Goal: Find specific page/section: Find specific page/section

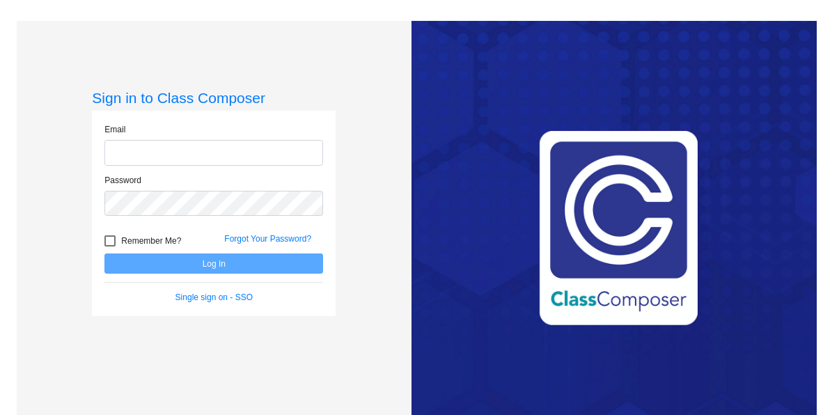
click at [141, 150] on input "email" at bounding box center [213, 153] width 219 height 26
type input "[EMAIL_ADDRESS][DOMAIN_NAME]"
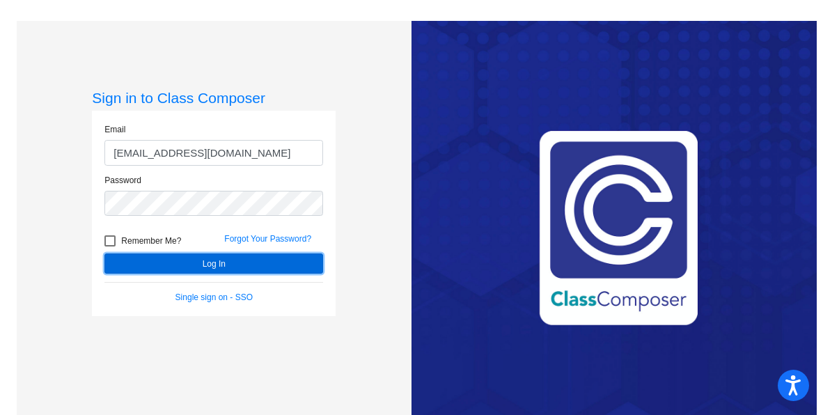
click at [187, 262] on button "Log In" at bounding box center [213, 263] width 219 height 20
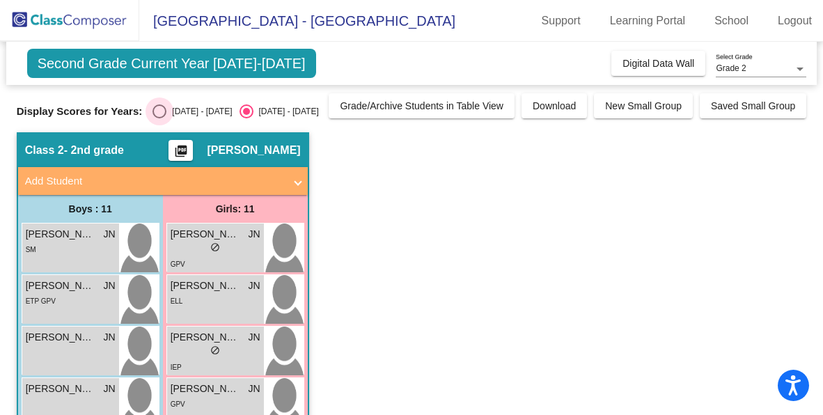
click at [157, 109] on div "Select an option" at bounding box center [159, 111] width 14 height 14
click at [159, 118] on input "[DATE] - [DATE]" at bounding box center [159, 118] width 1 height 1
radio input "true"
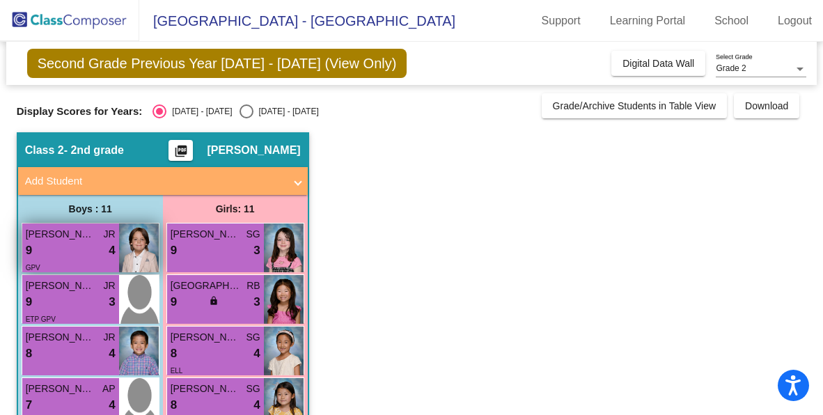
click at [72, 249] on div "9 lock do_not_disturb_alt 4" at bounding box center [71, 251] width 90 height 18
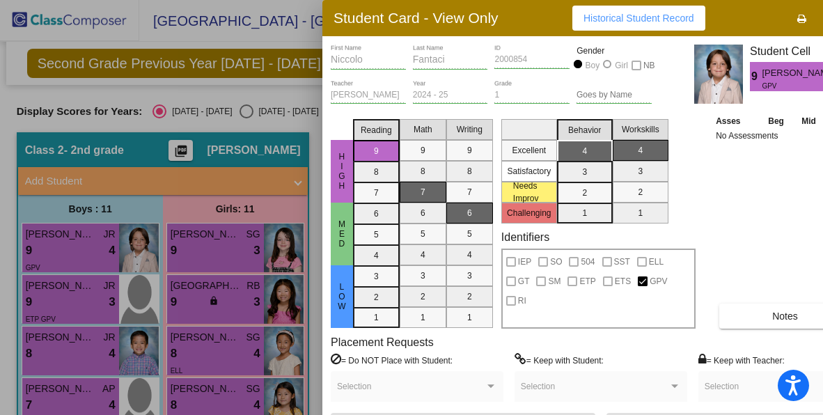
click at [184, 237] on div at bounding box center [411, 207] width 823 height 415
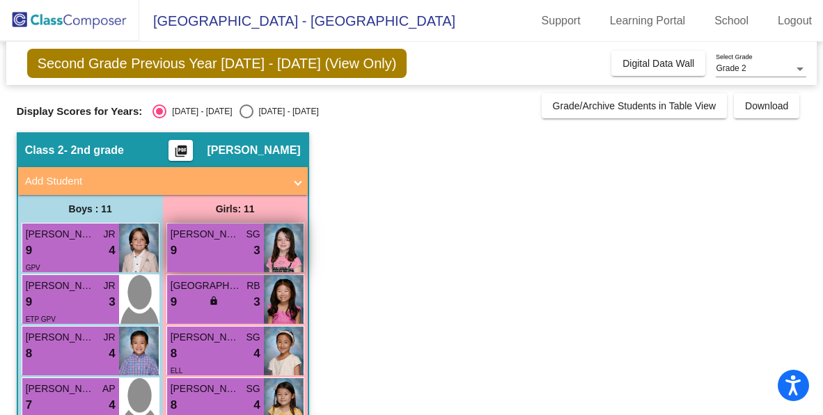
click at [184, 238] on span "[PERSON_NAME]" at bounding box center [206, 234] width 70 height 15
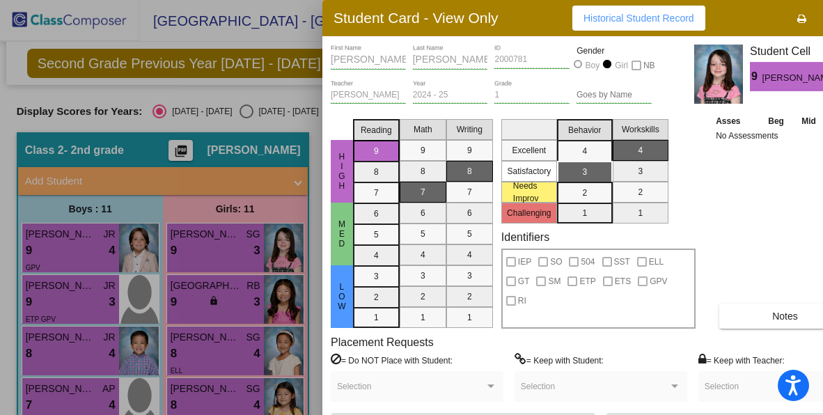
click at [71, 289] on div at bounding box center [411, 207] width 823 height 415
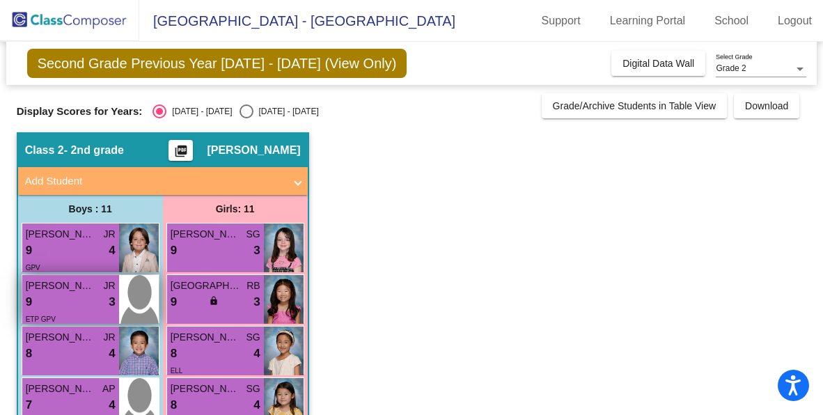
click at [71, 290] on span "[PERSON_NAME]" at bounding box center [61, 285] width 70 height 15
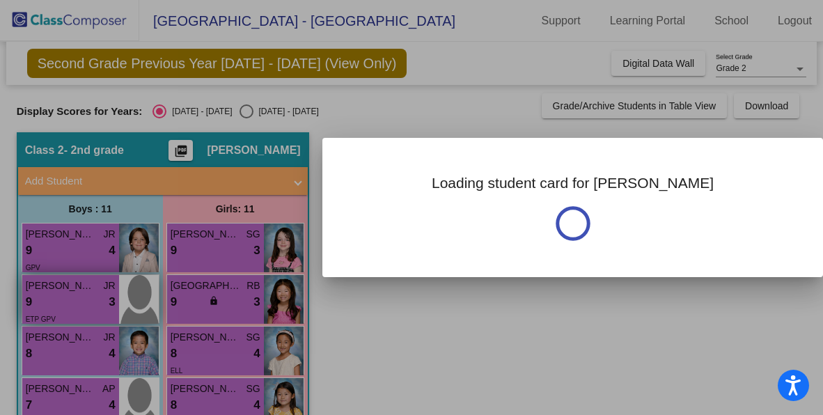
click at [71, 290] on div at bounding box center [411, 207] width 823 height 415
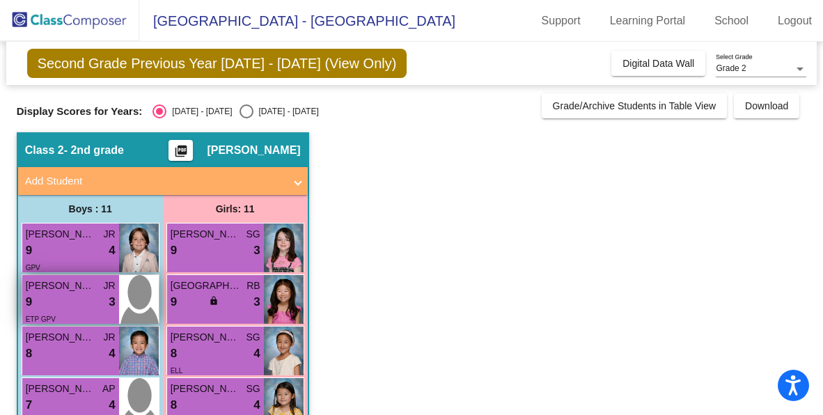
click at [71, 290] on span "[PERSON_NAME]" at bounding box center [61, 285] width 70 height 15
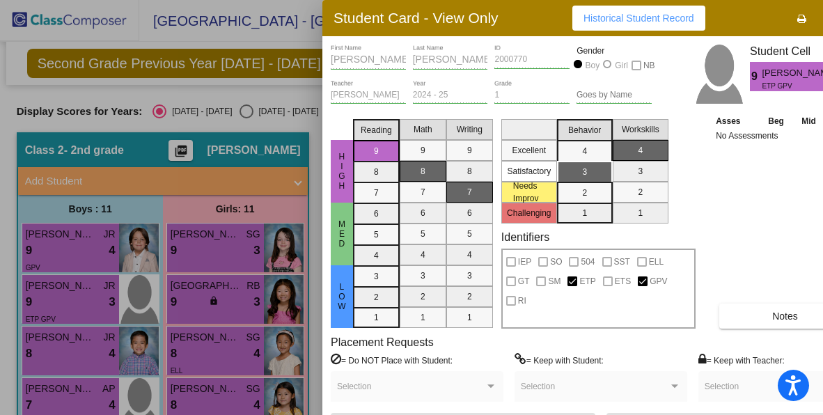
click at [188, 299] on div at bounding box center [411, 207] width 823 height 415
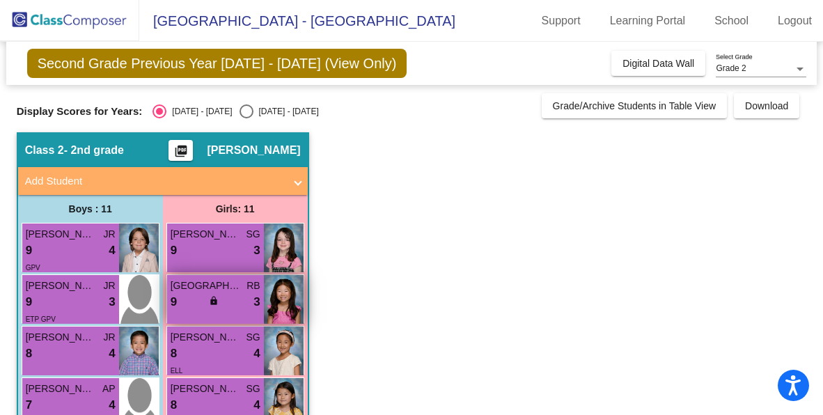
click at [188, 303] on div "9 lock do_not_disturb_alt 3" at bounding box center [216, 302] width 90 height 18
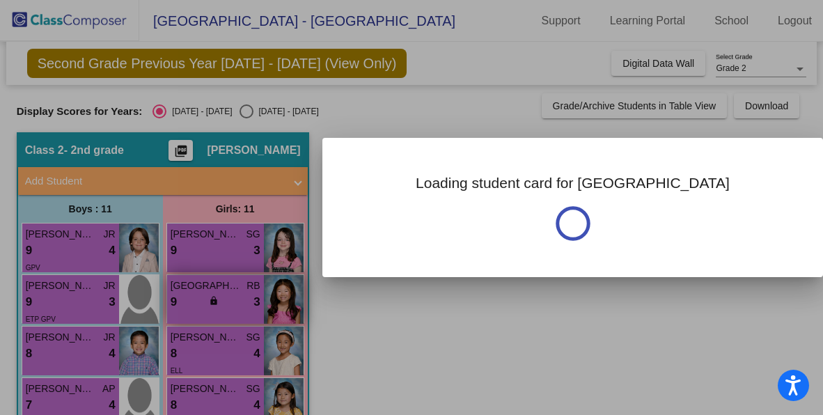
click at [188, 303] on div at bounding box center [411, 207] width 823 height 415
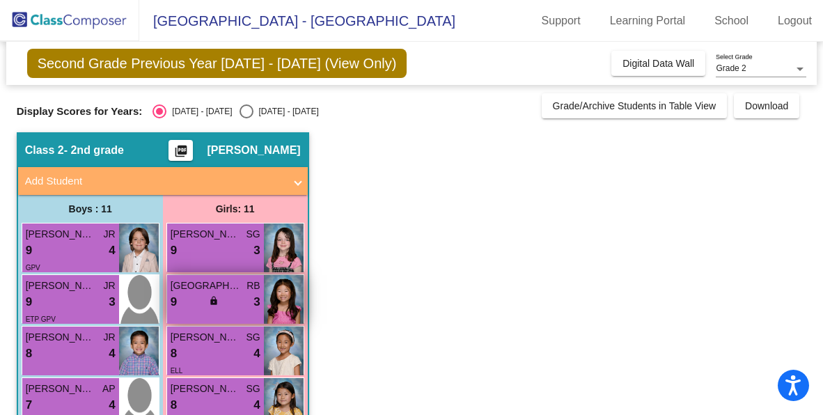
click at [188, 306] on div "9 lock do_not_disturb_alt 3" at bounding box center [216, 302] width 90 height 18
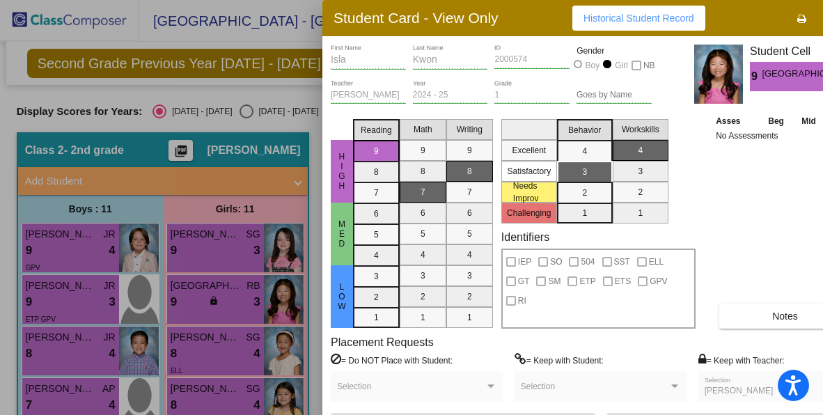
click at [59, 347] on div at bounding box center [411, 207] width 823 height 415
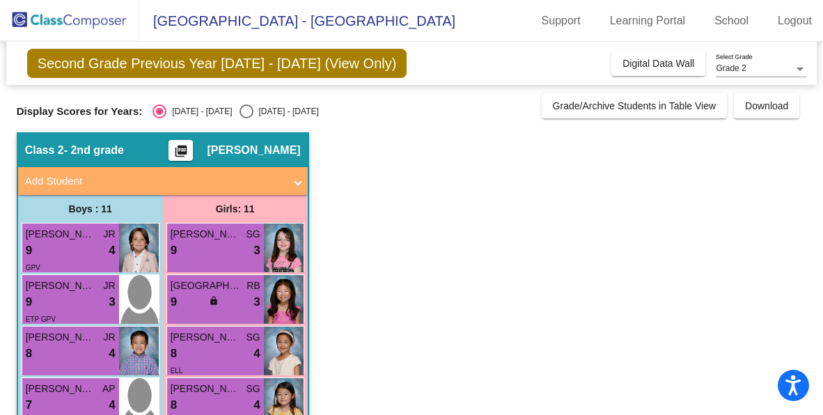
click at [59, 347] on div "8 lock do_not_disturb_alt 4" at bounding box center [71, 354] width 90 height 18
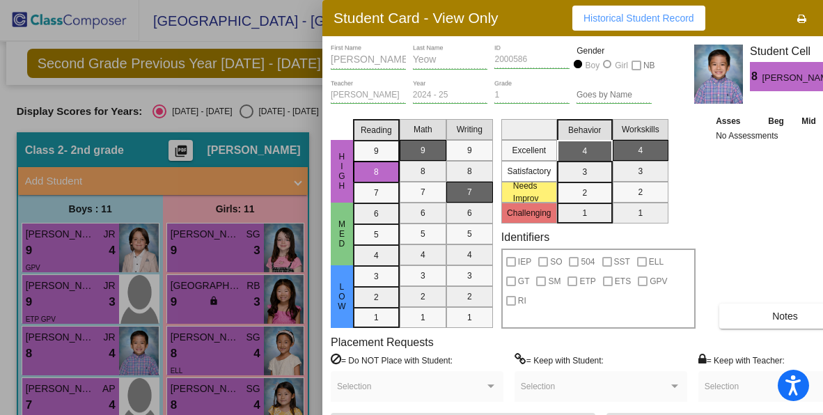
click at [196, 356] on div at bounding box center [411, 207] width 823 height 415
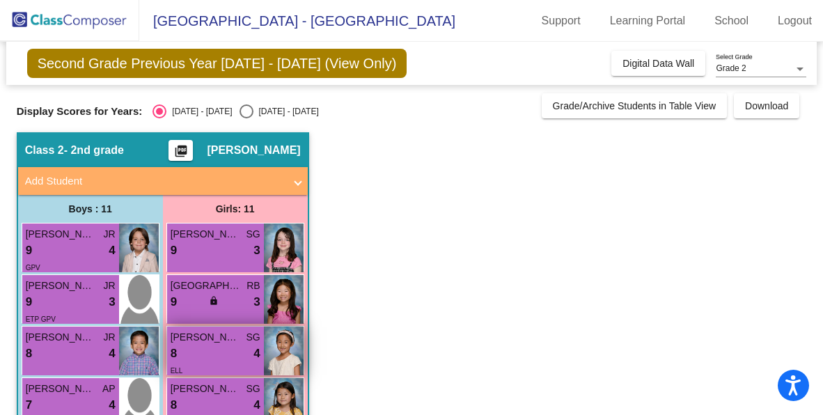
click at [197, 359] on div "8 lock do_not_disturb_alt 4" at bounding box center [216, 354] width 90 height 18
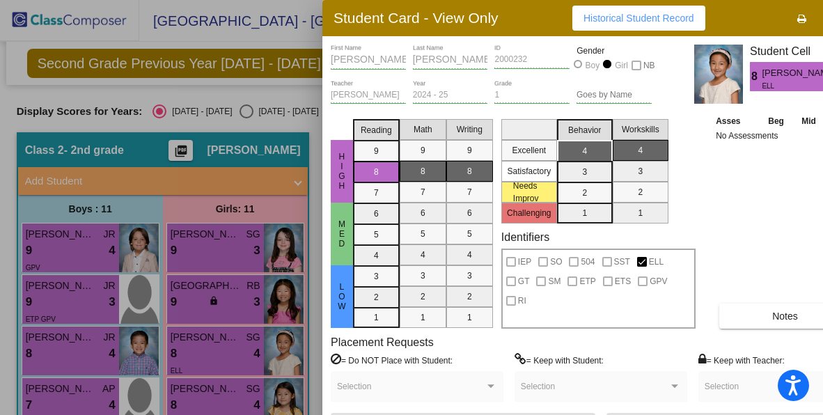
click at [201, 354] on div at bounding box center [411, 207] width 823 height 415
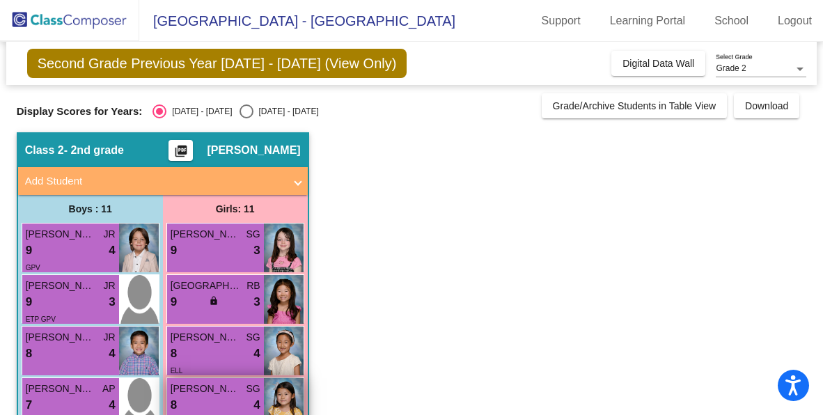
click at [205, 389] on span "[PERSON_NAME]" at bounding box center [206, 389] width 70 height 15
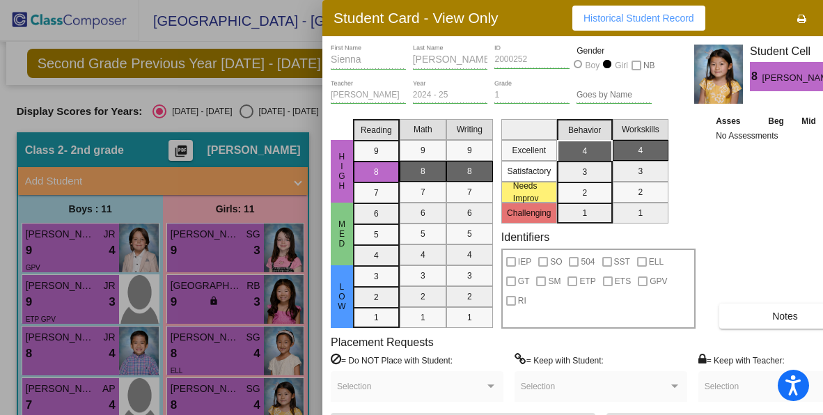
click at [218, 340] on div at bounding box center [411, 207] width 823 height 415
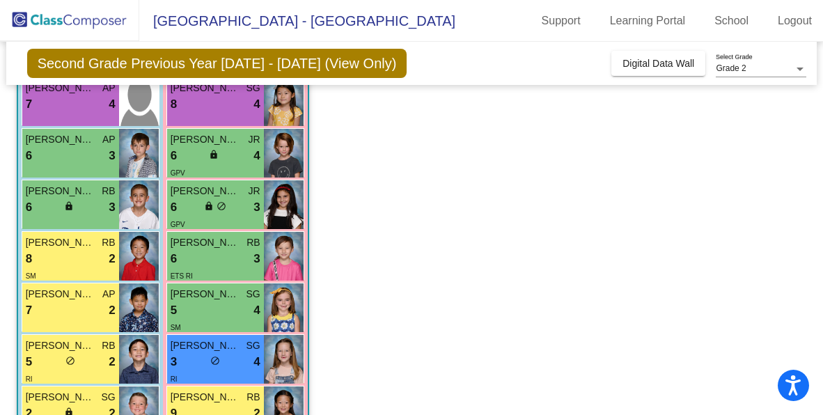
scroll to position [299, 0]
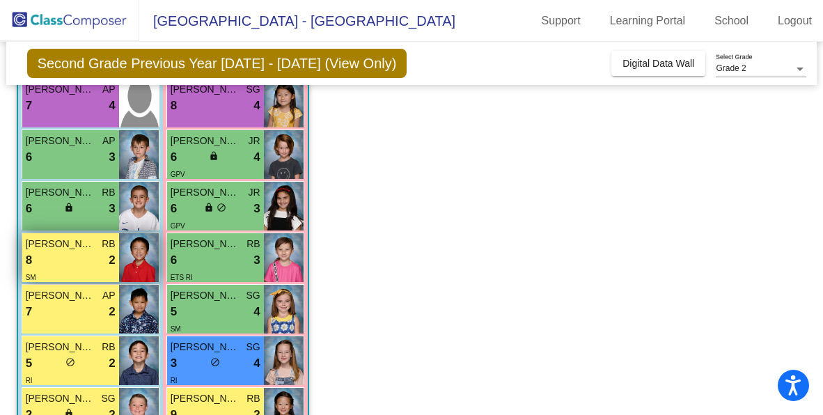
click at [81, 253] on div "8 lock do_not_disturb_alt 2" at bounding box center [71, 260] width 90 height 18
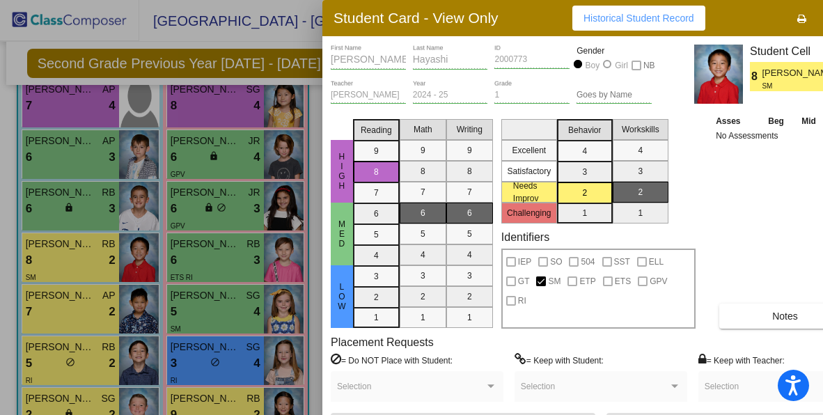
click at [58, 312] on div at bounding box center [411, 207] width 823 height 415
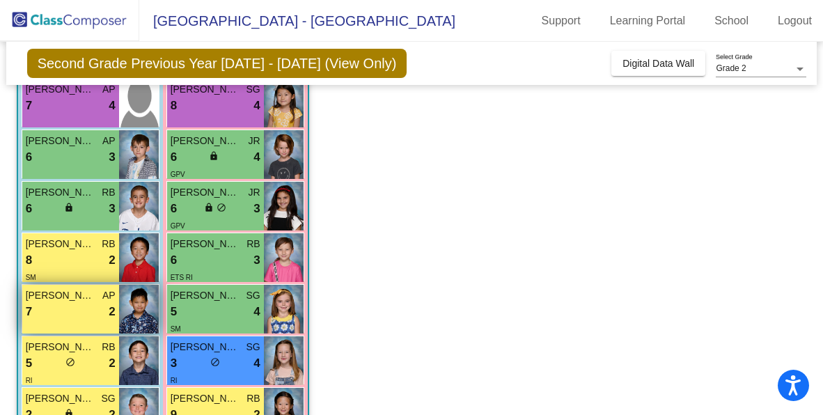
click at [58, 313] on div "7 lock do_not_disturb_alt 2" at bounding box center [71, 312] width 90 height 18
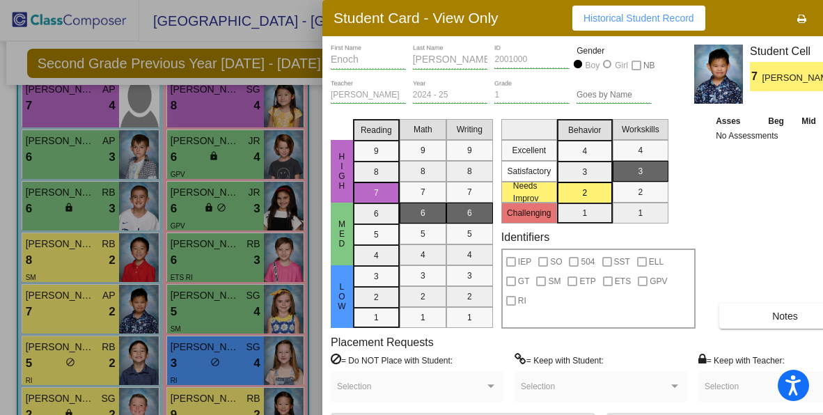
click at [56, 363] on div at bounding box center [411, 207] width 823 height 415
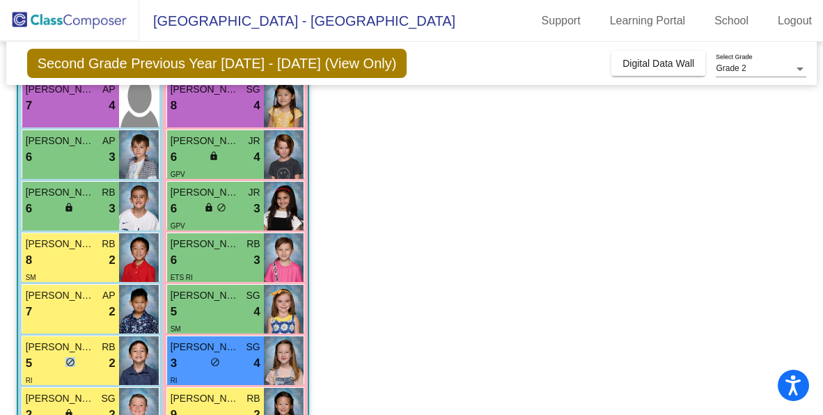
click at [56, 363] on div "5 lock do_not_disturb_alt 2" at bounding box center [71, 363] width 90 height 18
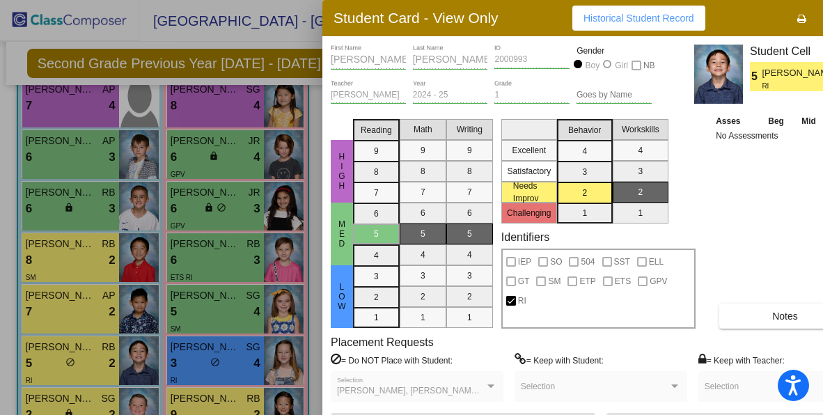
click at [54, 395] on div at bounding box center [411, 207] width 823 height 415
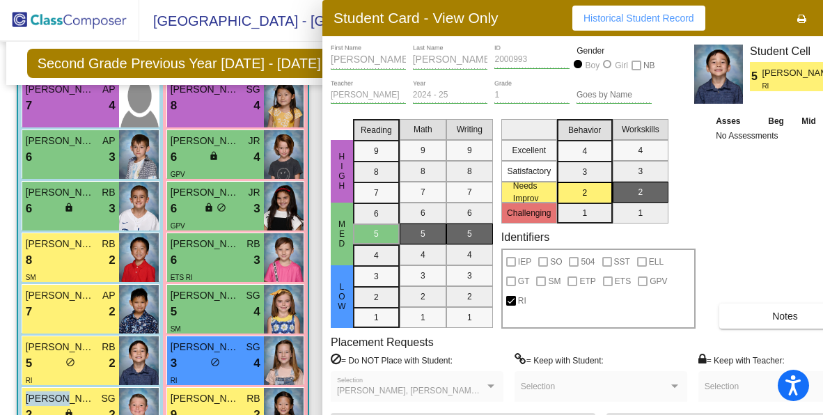
click at [54, 395] on span "[PERSON_NAME]" at bounding box center [61, 398] width 70 height 15
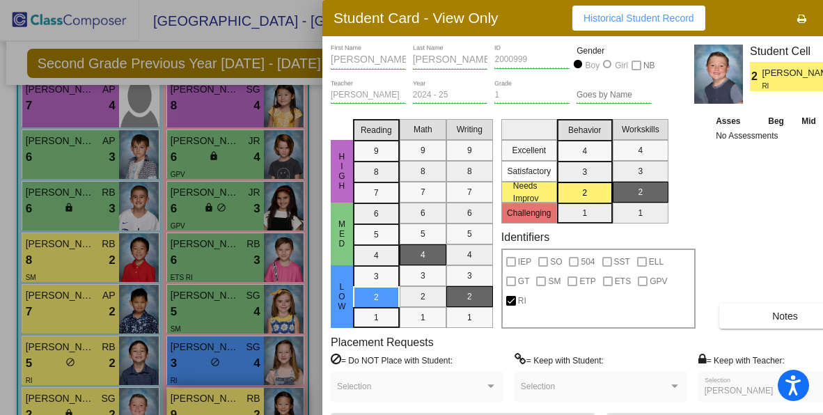
click at [180, 397] on div at bounding box center [411, 207] width 823 height 415
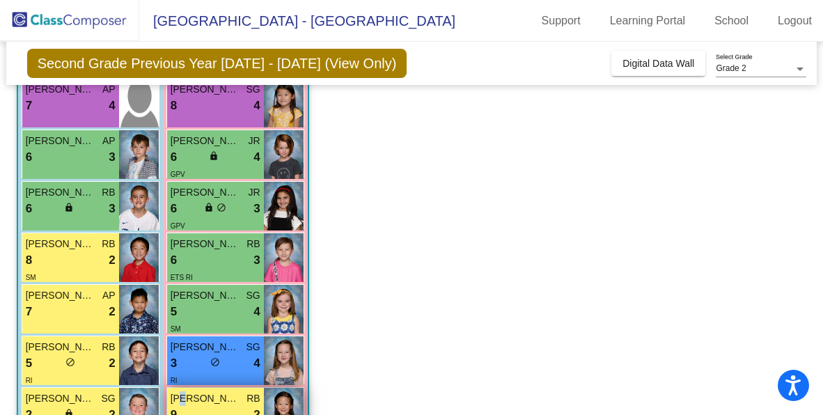
click at [180, 397] on span "[PERSON_NAME]" at bounding box center [206, 398] width 70 height 15
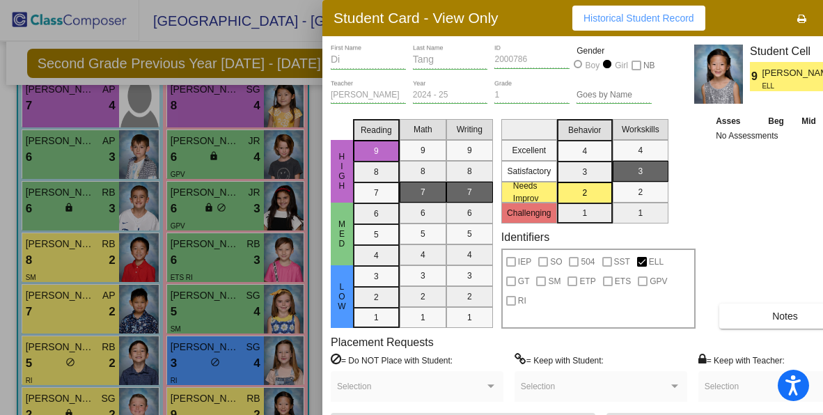
click at [68, 274] on div at bounding box center [411, 207] width 823 height 415
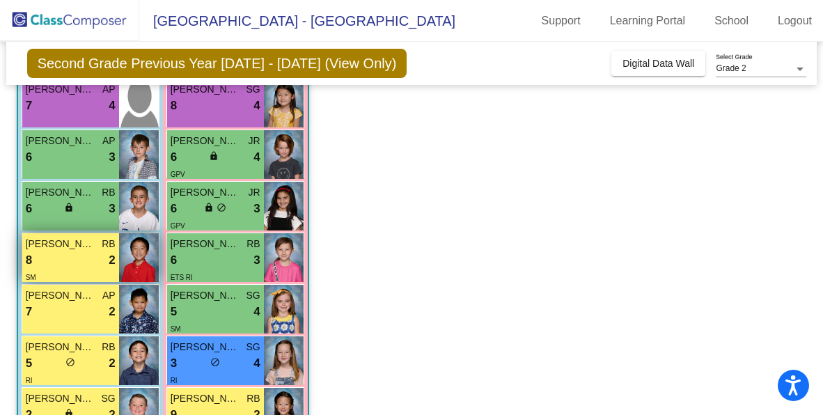
click at [68, 273] on div "SM" at bounding box center [71, 276] width 90 height 15
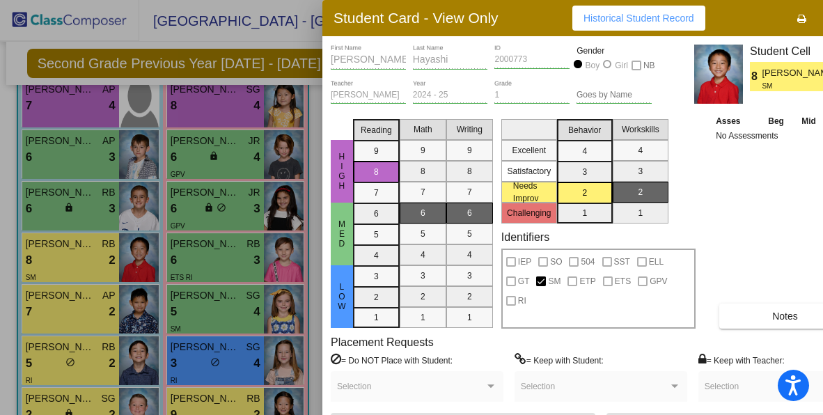
click at [236, 393] on div at bounding box center [411, 207] width 823 height 415
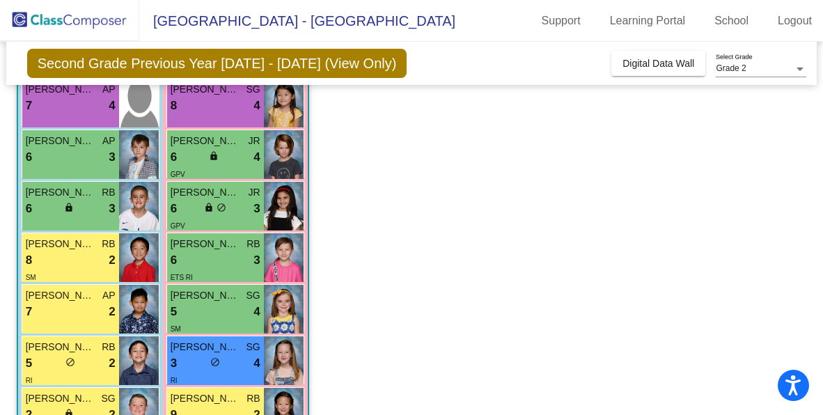
scroll to position [397, 0]
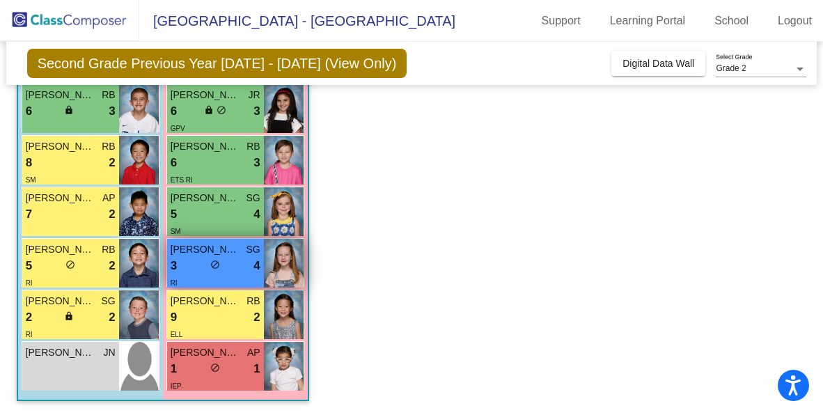
click at [241, 254] on div "[PERSON_NAME] SG" at bounding box center [216, 249] width 90 height 15
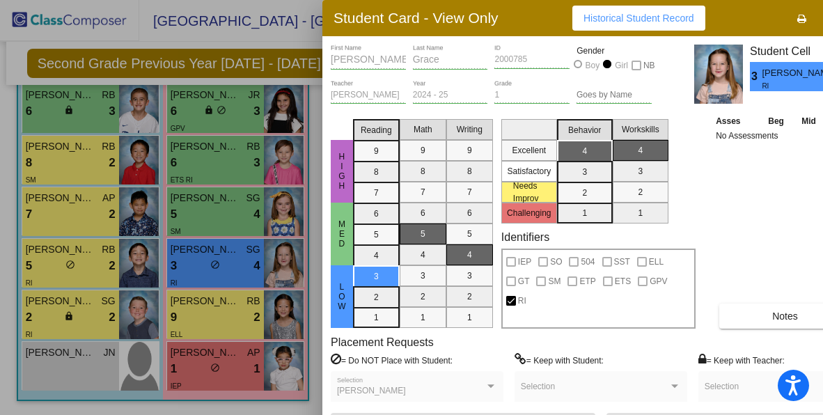
click at [77, 296] on div at bounding box center [411, 207] width 823 height 415
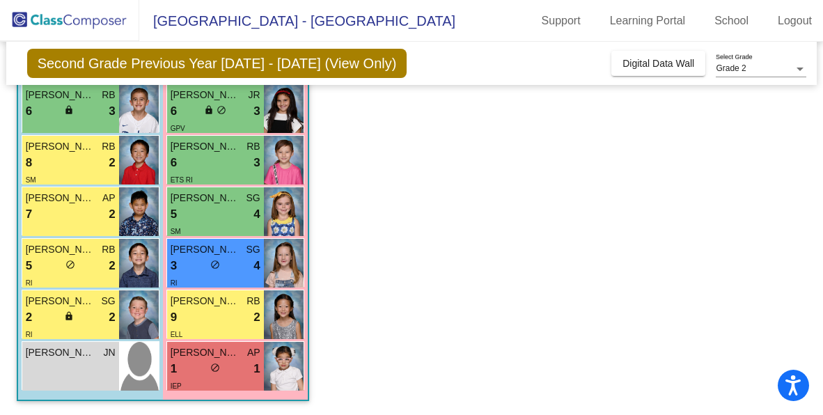
click at [77, 296] on span "[PERSON_NAME]" at bounding box center [61, 301] width 70 height 15
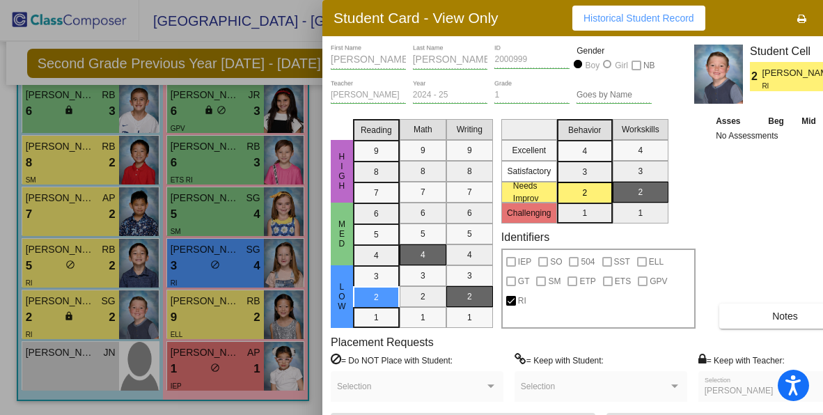
click at [71, 256] on div at bounding box center [411, 207] width 823 height 415
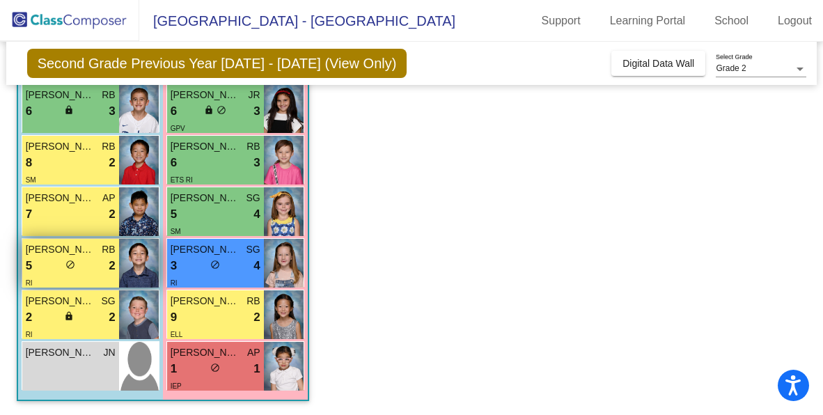
click at [71, 260] on span "do_not_disturb_alt" at bounding box center [70, 265] width 10 height 10
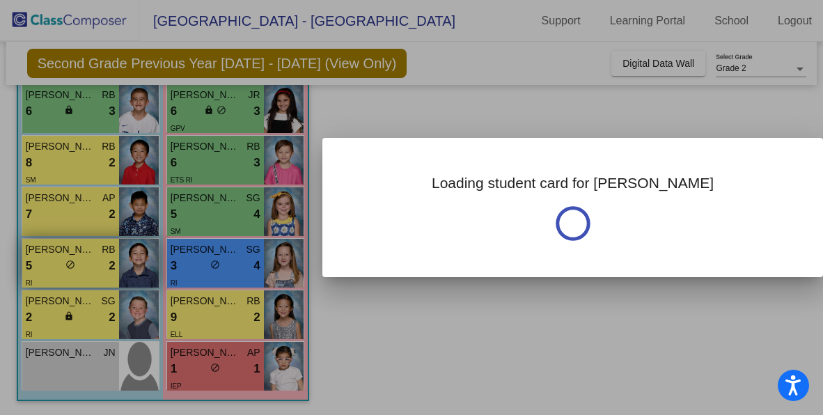
click at [71, 259] on div at bounding box center [411, 207] width 823 height 415
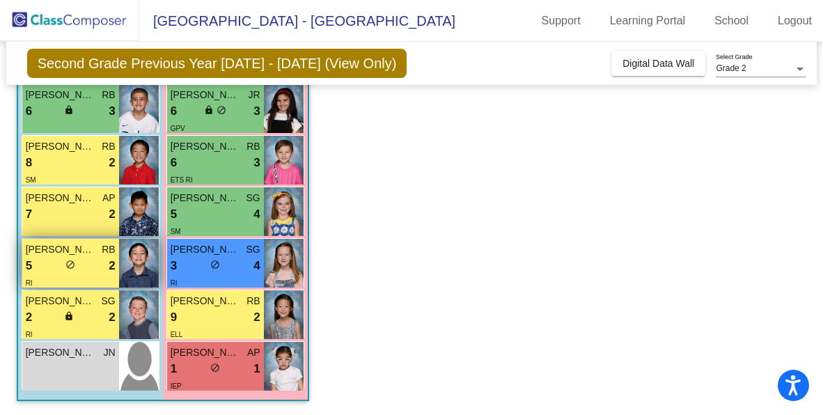
click at [71, 260] on span "do_not_disturb_alt" at bounding box center [70, 265] width 10 height 10
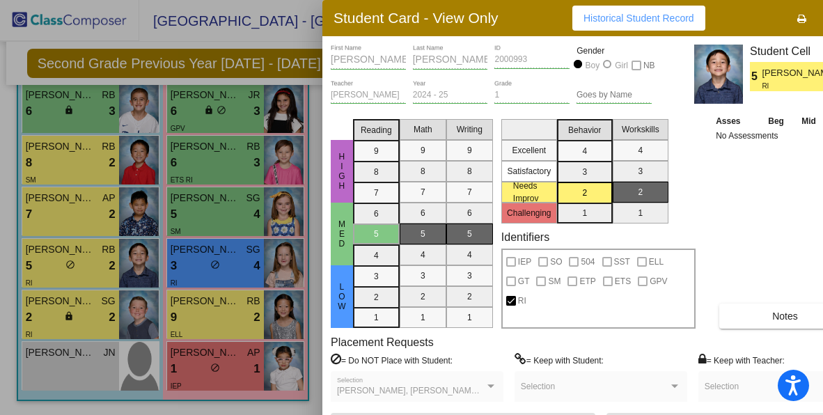
click at [233, 205] on div at bounding box center [411, 207] width 823 height 415
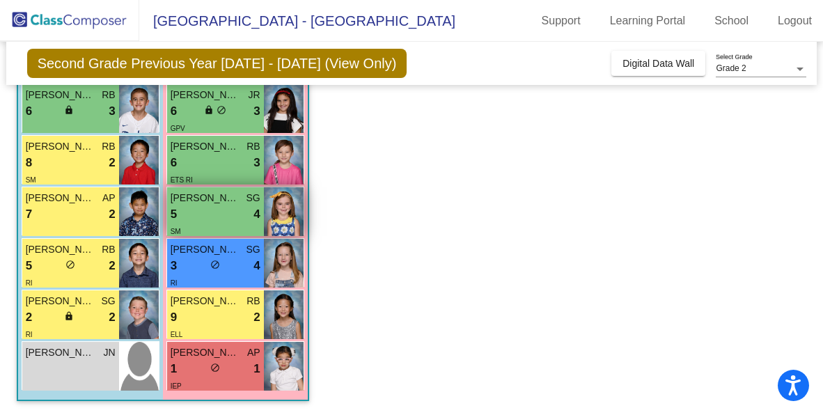
click at [231, 205] on div "5 lock do_not_disturb_alt 4" at bounding box center [216, 214] width 90 height 18
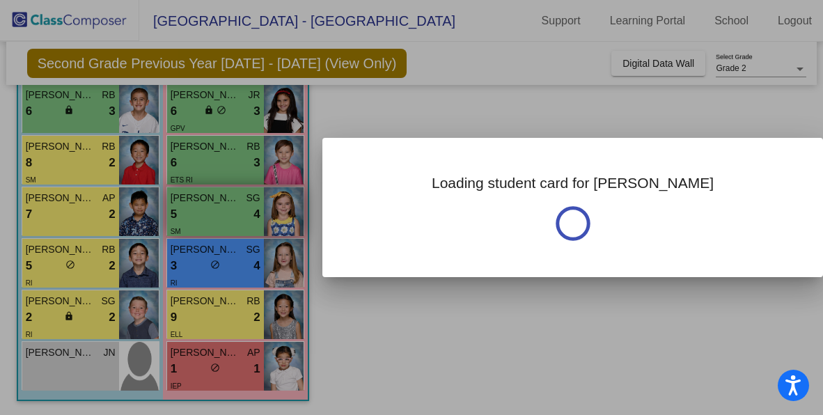
click at [231, 205] on div at bounding box center [411, 207] width 823 height 415
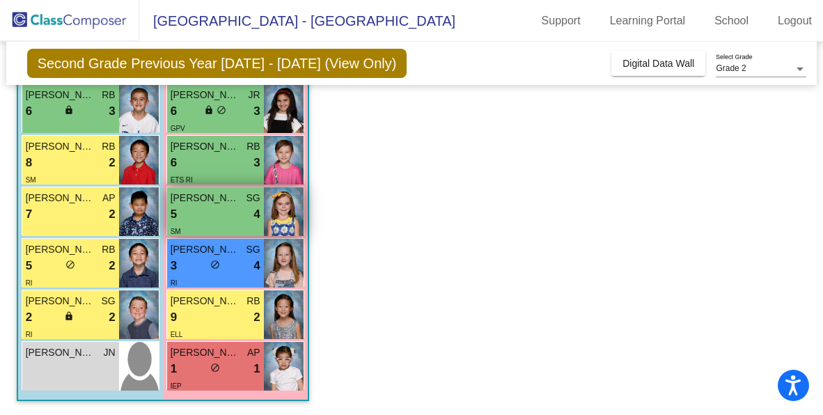
click at [231, 205] on div "5 lock do_not_disturb_alt 4" at bounding box center [216, 214] width 90 height 18
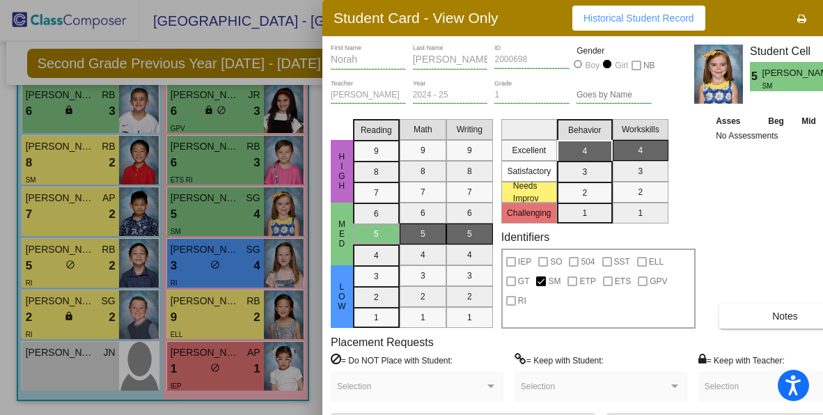
click at [76, 118] on div at bounding box center [411, 207] width 823 height 415
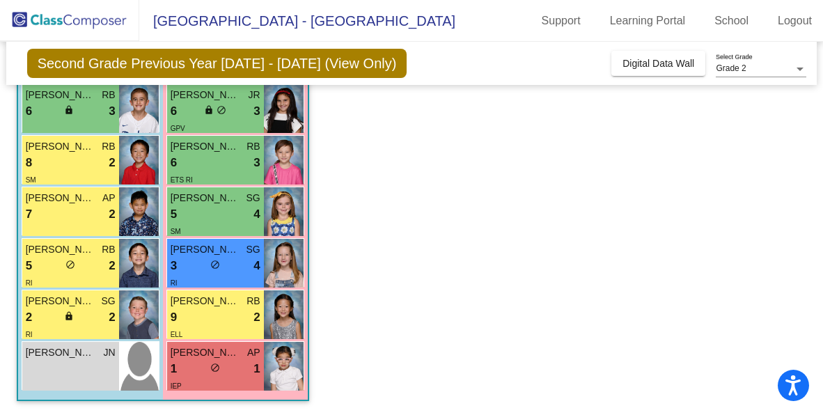
click at [76, 118] on div "6 lock do_not_disturb_alt 3" at bounding box center [71, 111] width 90 height 18
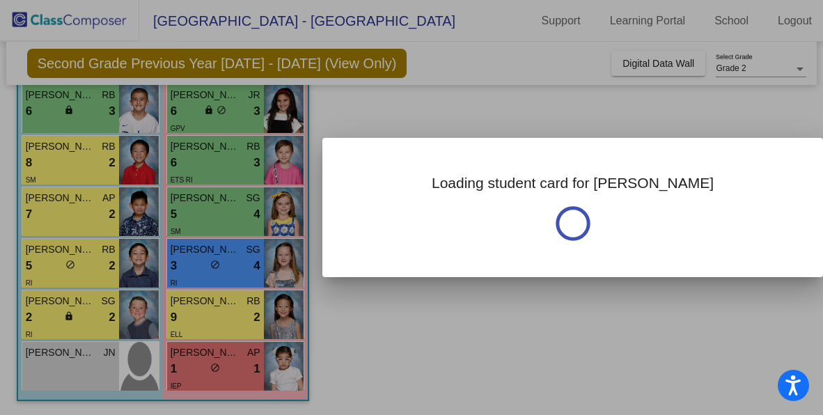
click at [77, 118] on div at bounding box center [411, 207] width 823 height 415
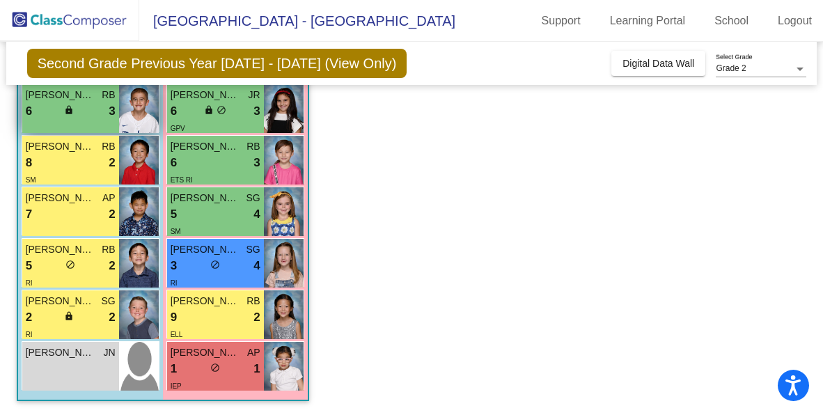
click at [78, 118] on div "6 lock do_not_disturb_alt 3" at bounding box center [71, 111] width 90 height 18
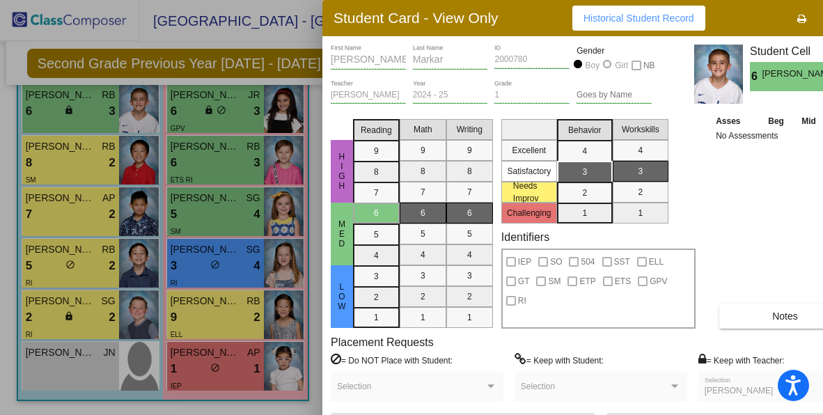
click at [224, 167] on div at bounding box center [411, 207] width 823 height 415
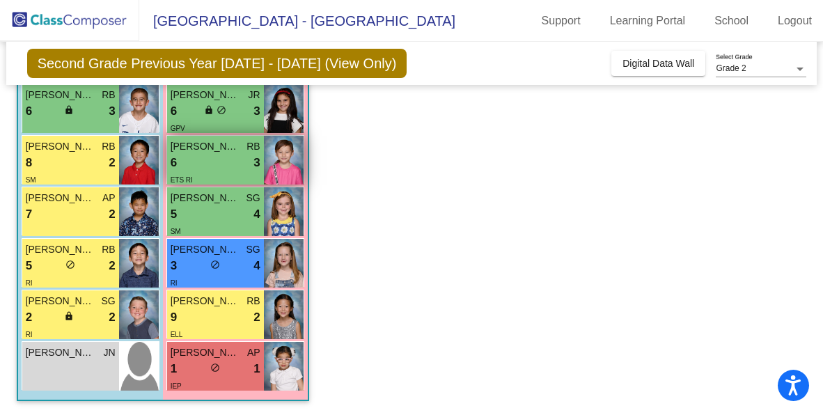
click at [226, 169] on div "6 lock do_not_disturb_alt 3" at bounding box center [216, 163] width 90 height 18
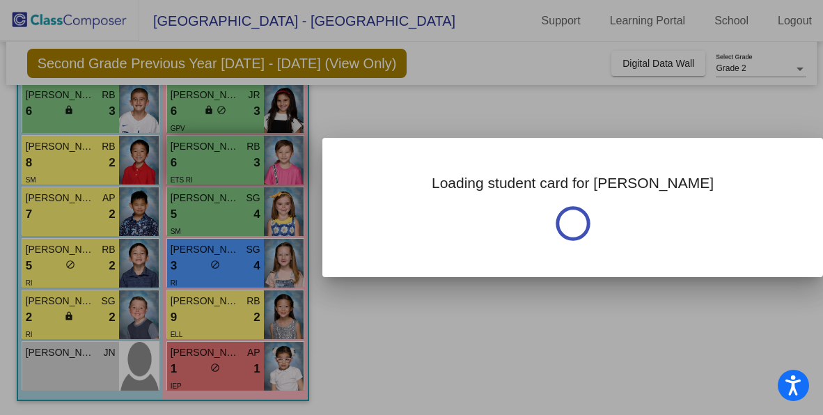
click at [226, 169] on div at bounding box center [411, 207] width 823 height 415
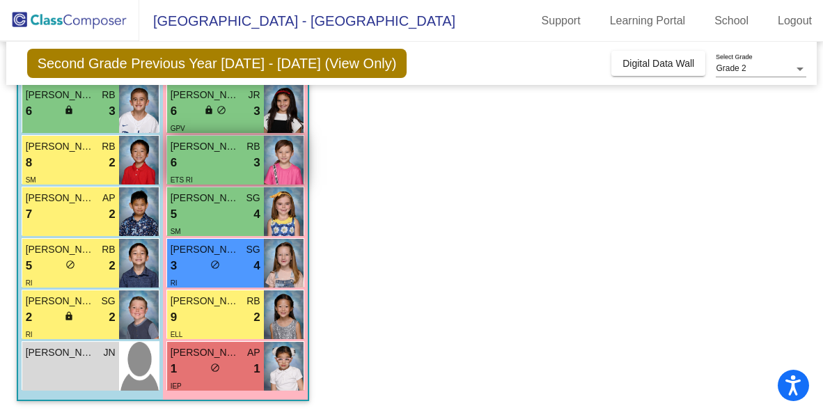
click at [230, 172] on div "ETS RI" at bounding box center [216, 179] width 90 height 15
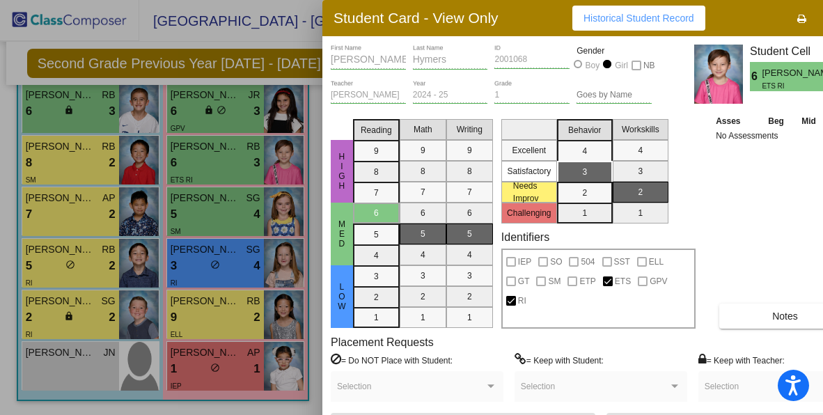
click at [219, 111] on div at bounding box center [411, 207] width 823 height 415
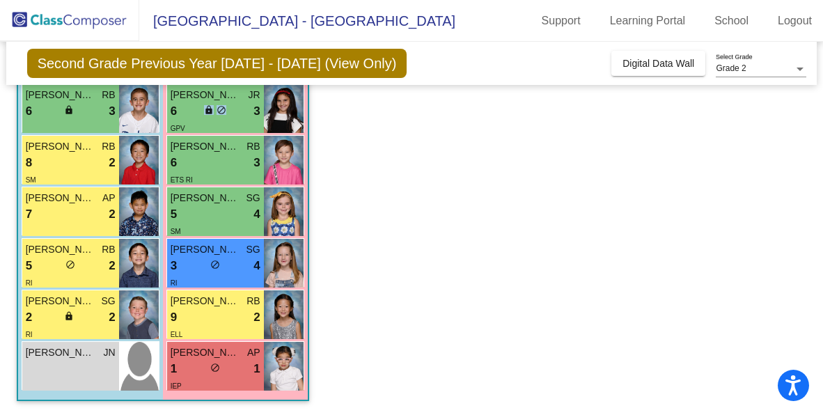
click at [219, 111] on span "do_not_disturb_alt" at bounding box center [222, 110] width 10 height 10
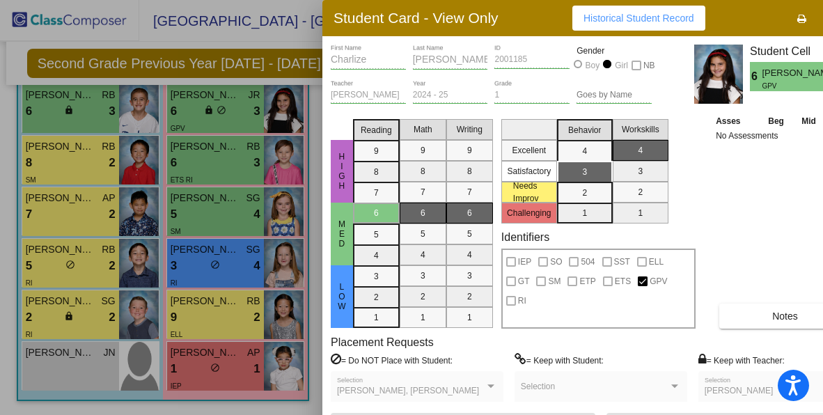
click at [319, 159] on div at bounding box center [411, 207] width 823 height 415
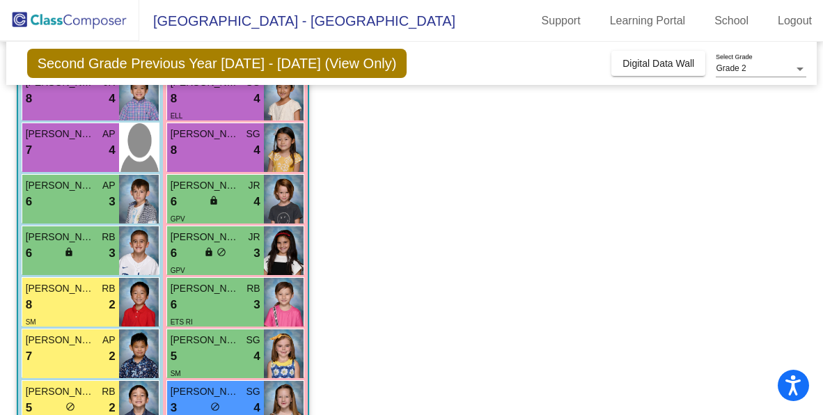
scroll to position [253, 0]
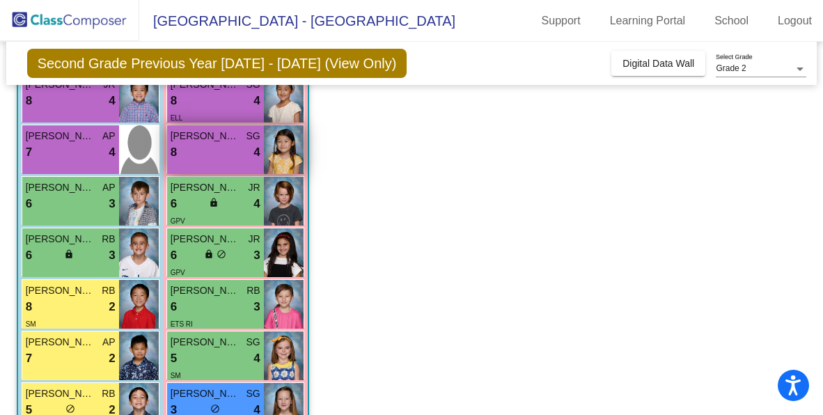
click at [219, 147] on div "8 lock do_not_disturb_alt 4" at bounding box center [216, 152] width 90 height 18
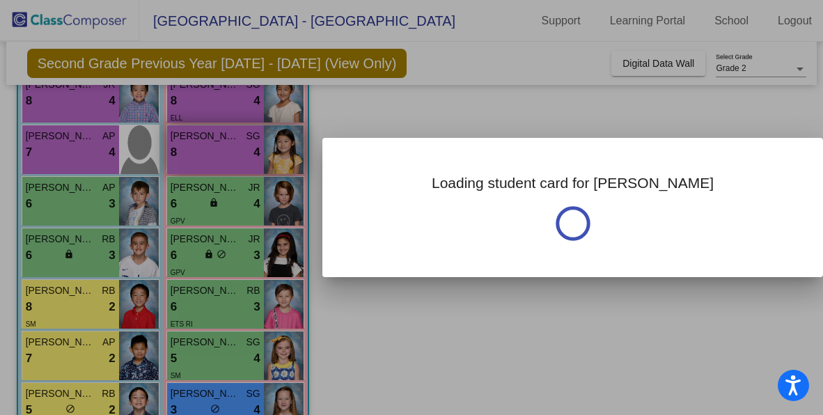
click at [219, 147] on div at bounding box center [411, 207] width 823 height 415
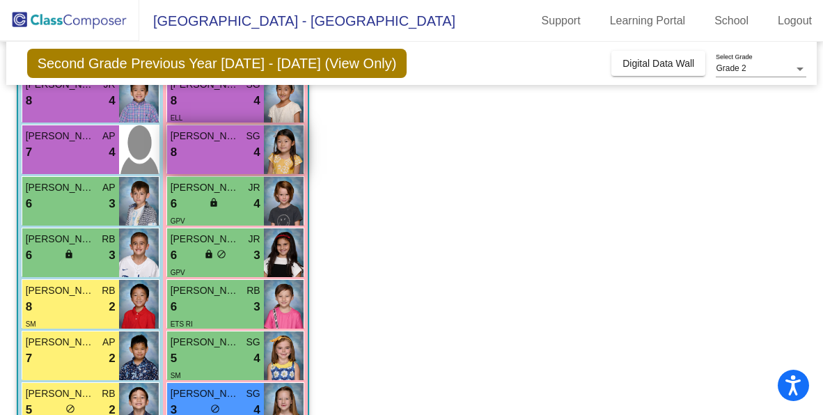
click at [219, 147] on div "8 lock do_not_disturb_alt 4" at bounding box center [216, 152] width 90 height 18
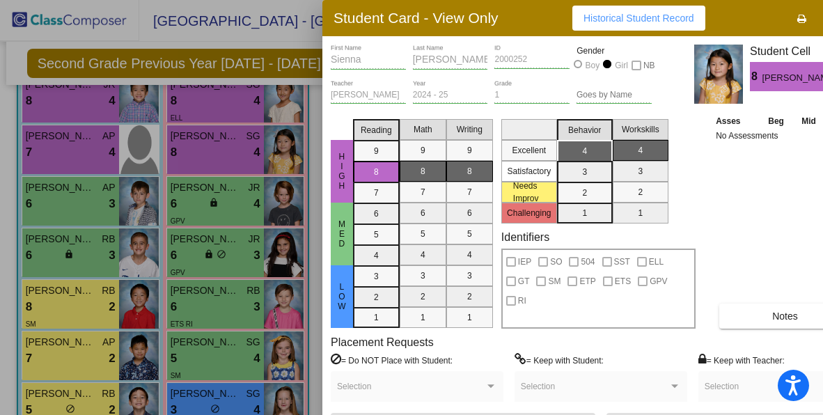
click at [93, 158] on div at bounding box center [411, 207] width 823 height 415
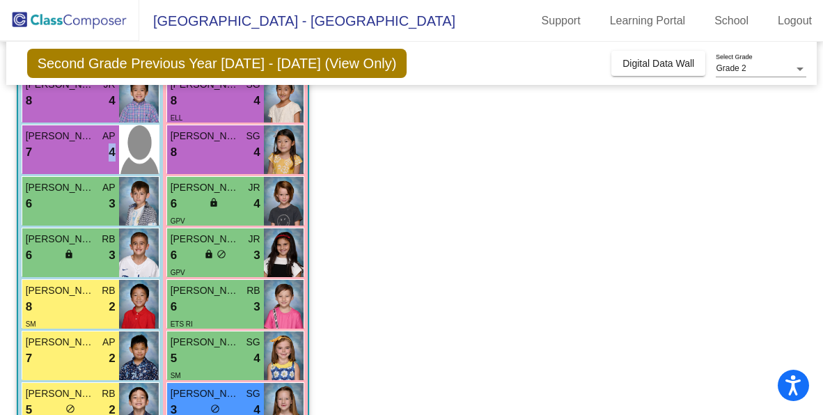
click at [93, 158] on div "7 lock do_not_disturb_alt 4" at bounding box center [71, 152] width 90 height 18
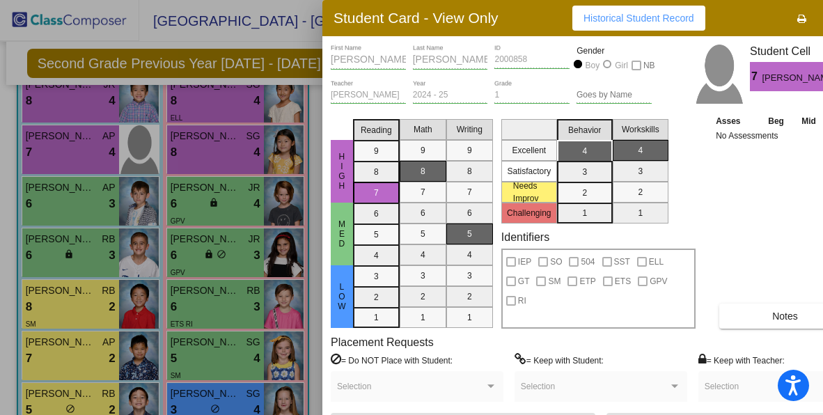
click at [312, 194] on div at bounding box center [411, 207] width 823 height 415
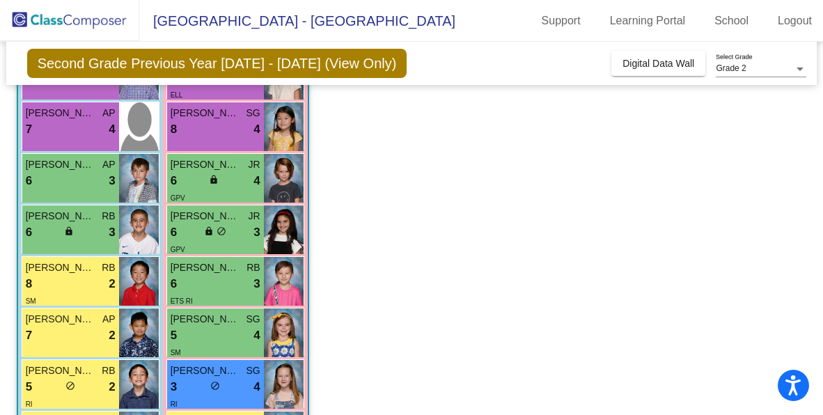
scroll to position [269, 0]
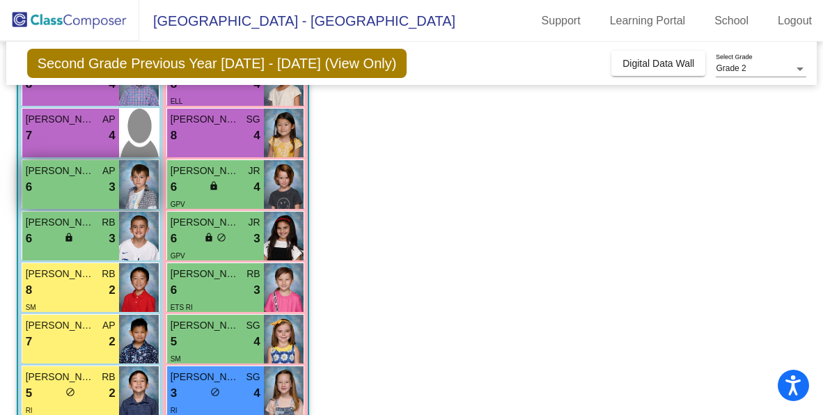
click at [60, 173] on span "[PERSON_NAME]" at bounding box center [61, 171] width 70 height 15
